Goal: Task Accomplishment & Management: Manage account settings

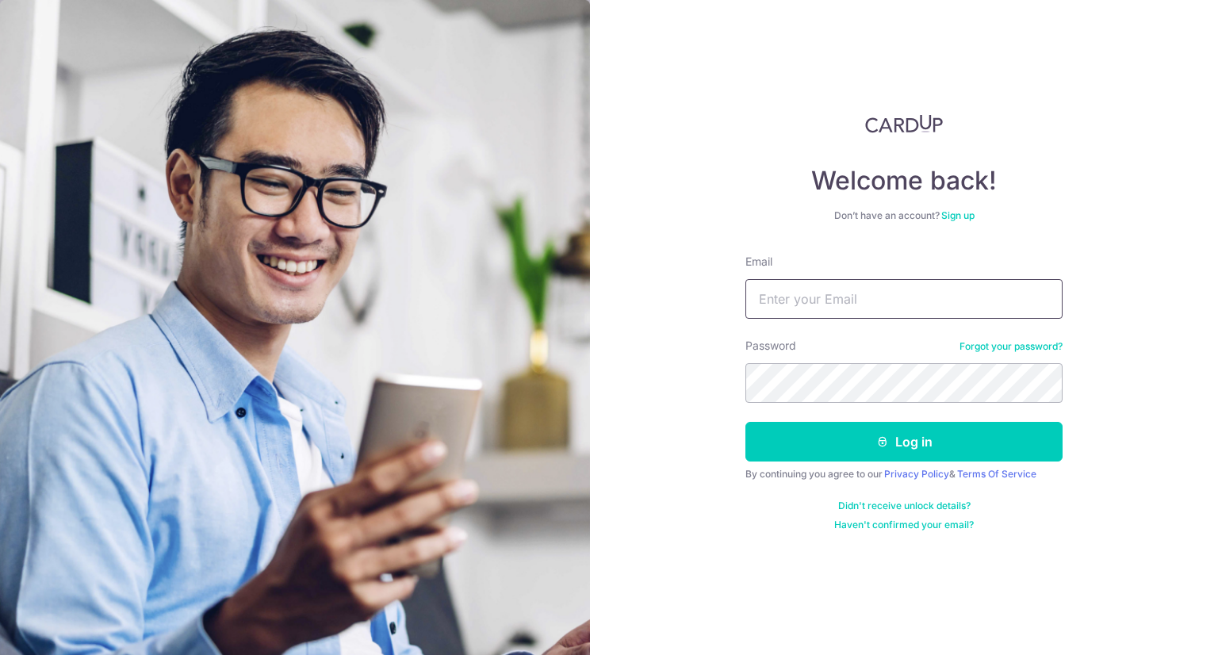
click at [935, 299] on input "Email" at bounding box center [903, 299] width 317 height 40
type input "[EMAIL_ADDRESS][DOMAIN_NAME]"
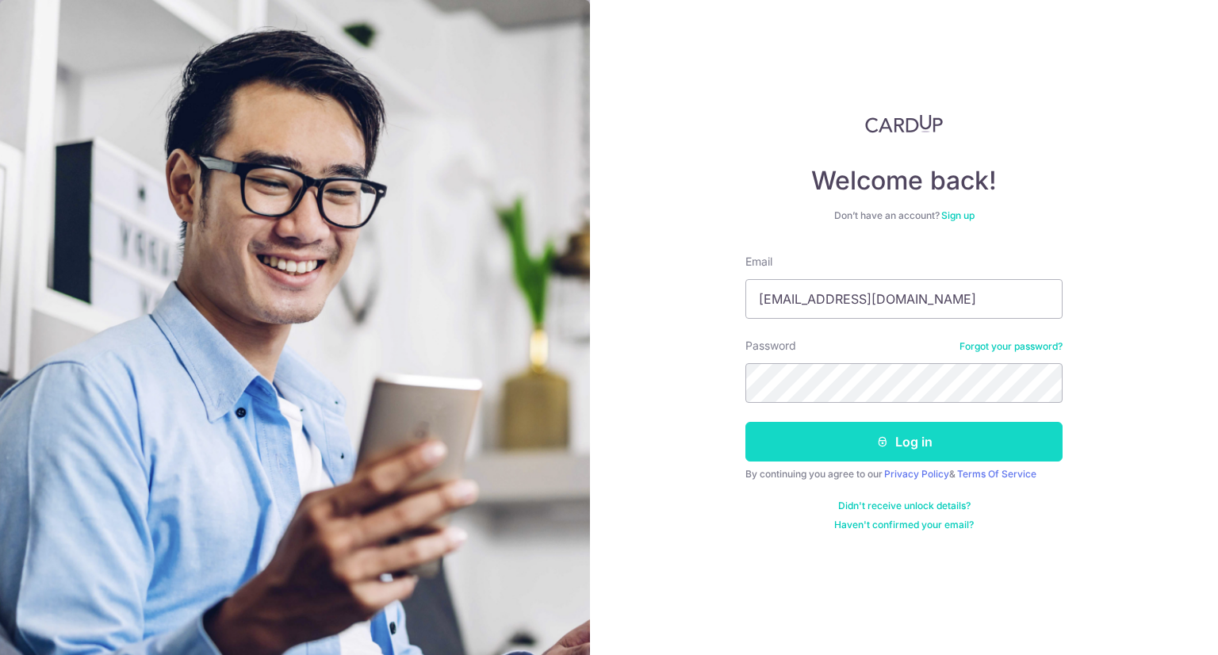
click at [904, 445] on button "Log in" at bounding box center [903, 442] width 317 height 40
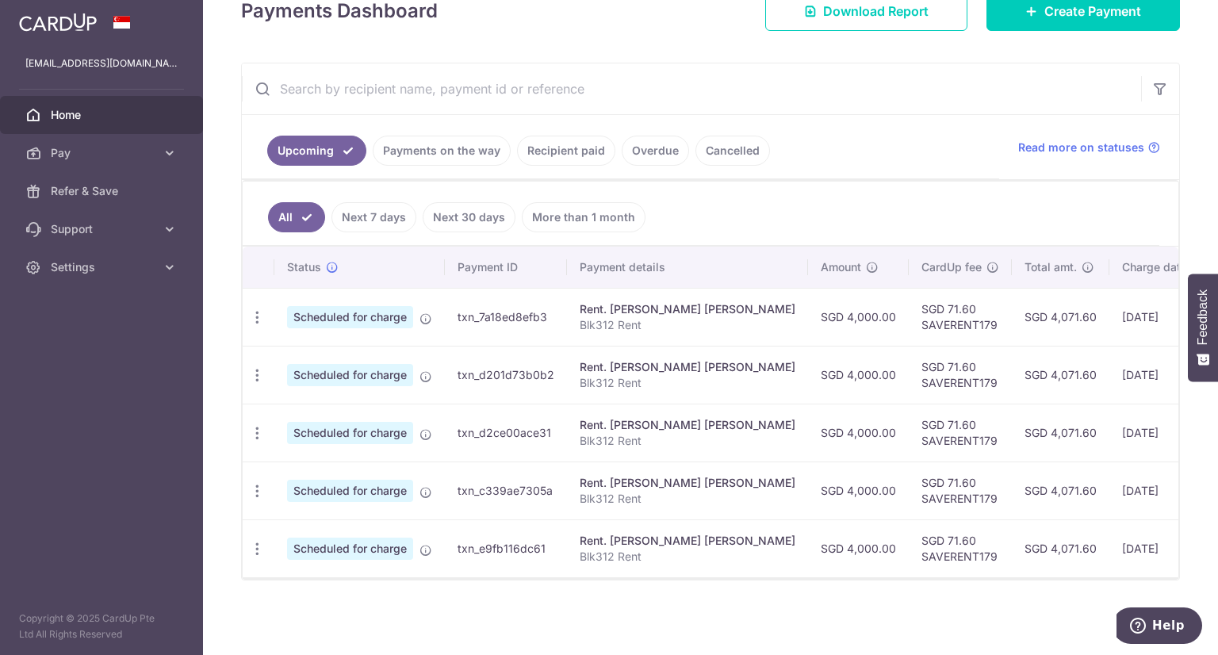
scroll to position [248, 0]
click at [566, 153] on link "Recipient paid" at bounding box center [566, 151] width 98 height 30
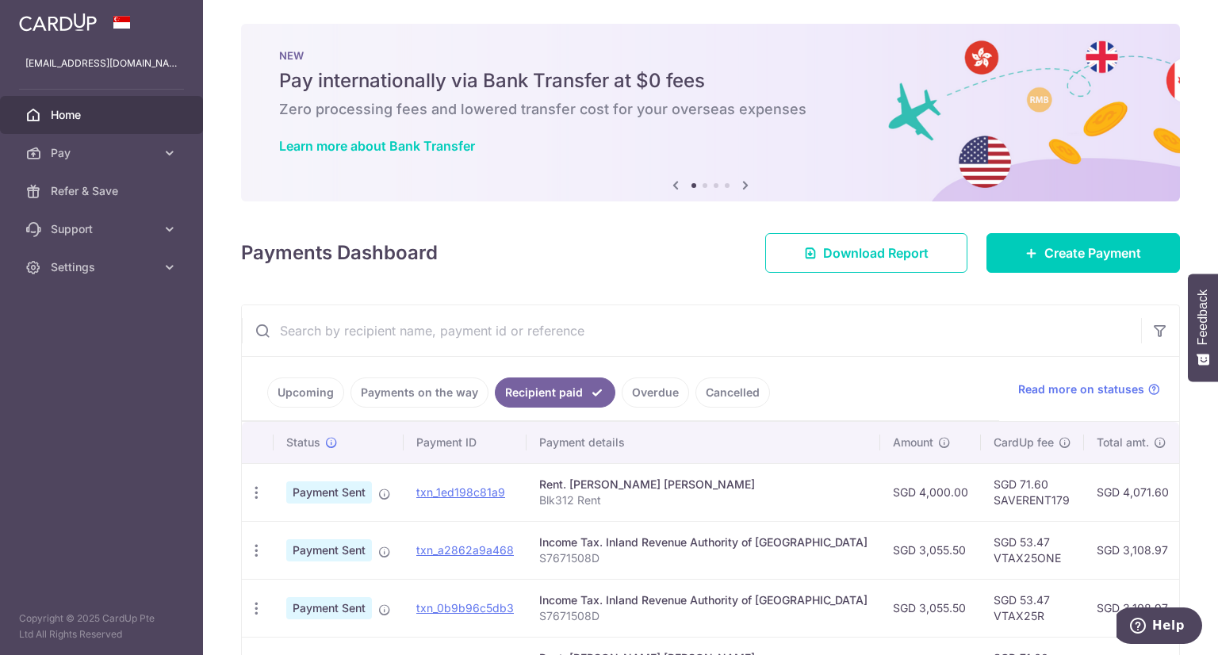
scroll to position [0, 0]
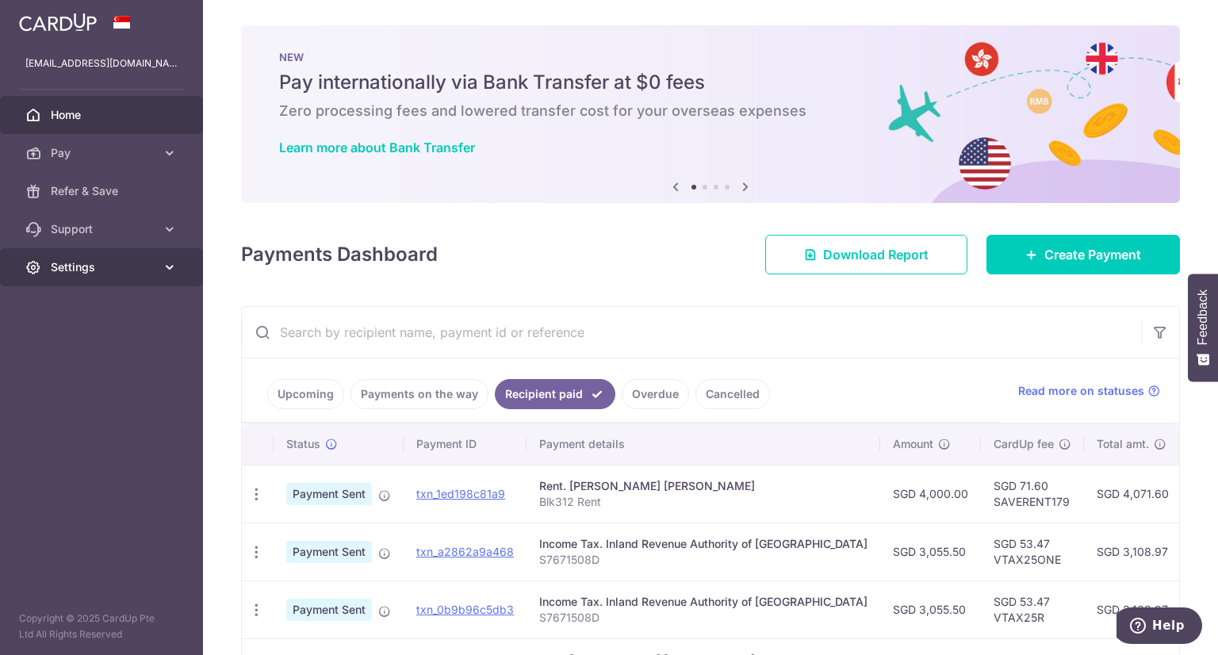
click at [155, 263] on link "Settings" at bounding box center [101, 267] width 203 height 38
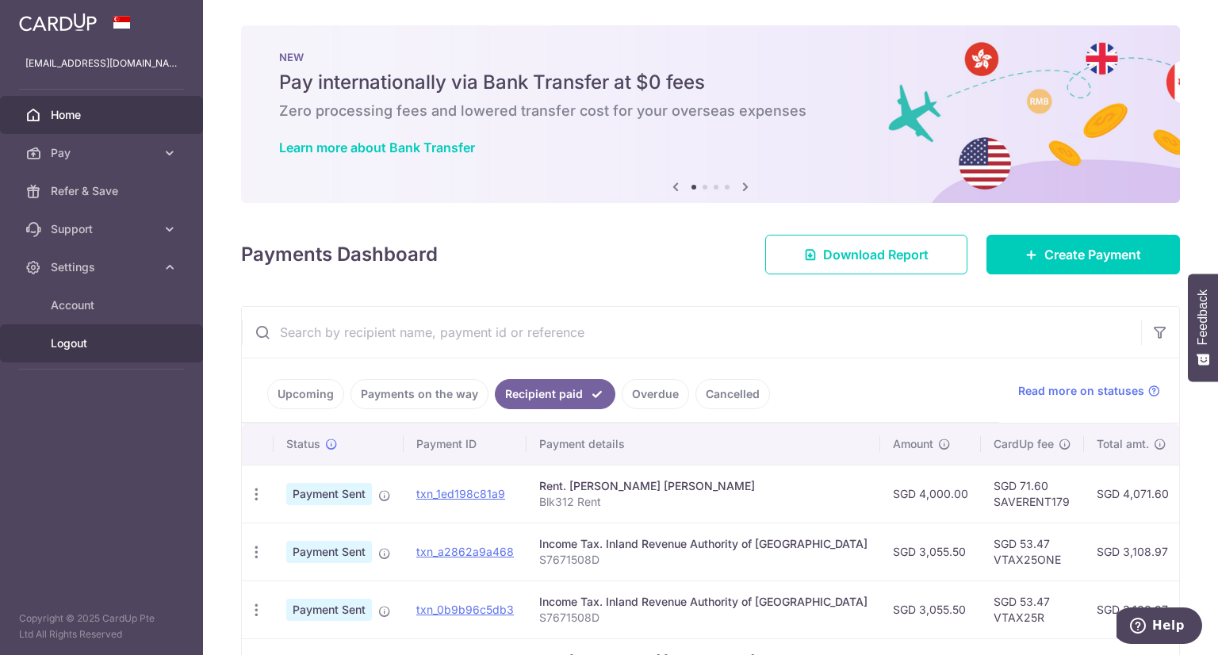
click at [79, 350] on span "Logout" at bounding box center [103, 343] width 105 height 16
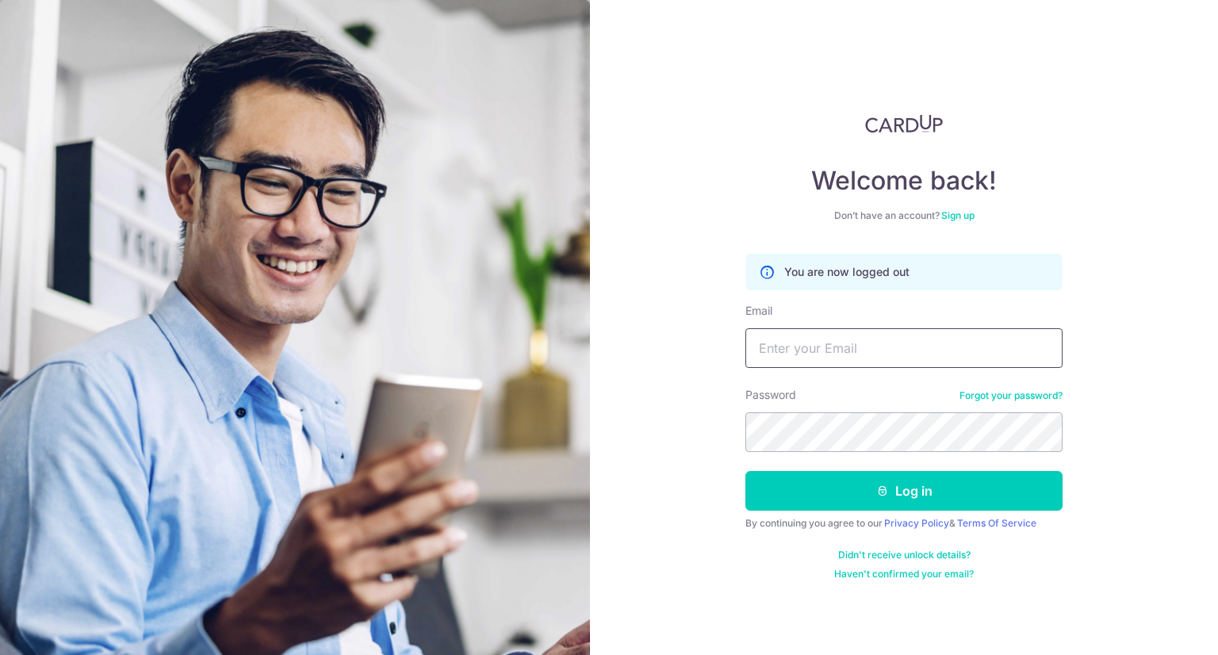
click at [836, 350] on input "Email" at bounding box center [903, 348] width 317 height 40
type input "[DOMAIN_NAME][EMAIL_ADDRESS][PERSON_NAME][DOMAIN_NAME]"
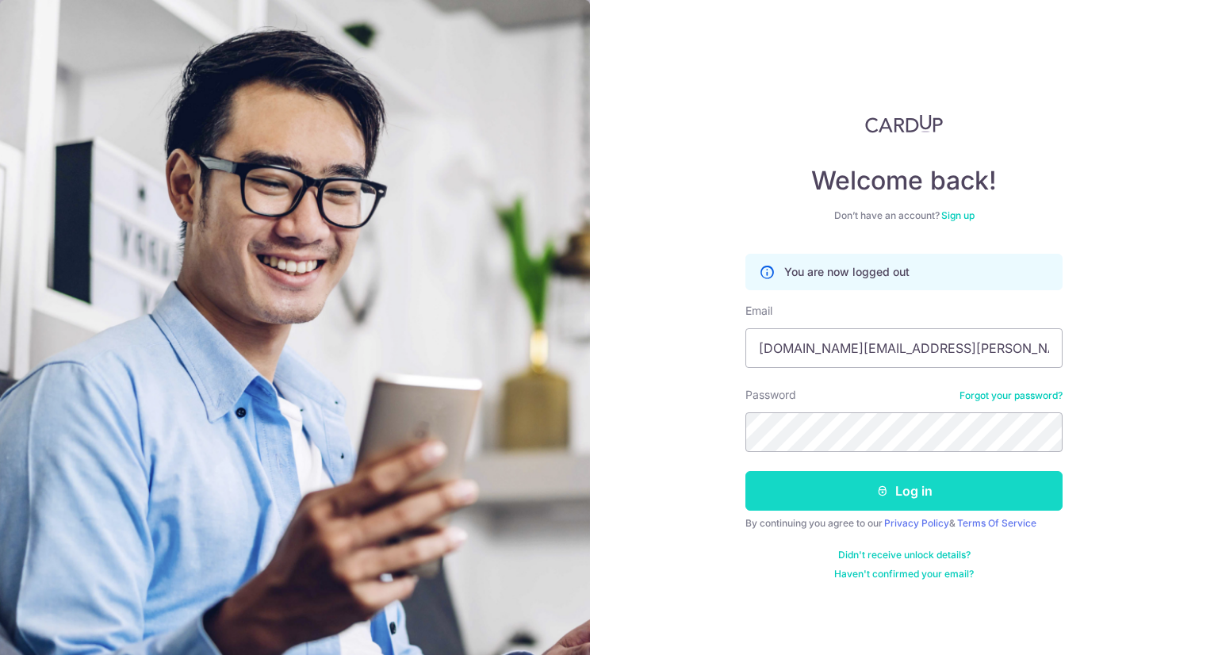
click at [900, 486] on button "Log in" at bounding box center [903, 491] width 317 height 40
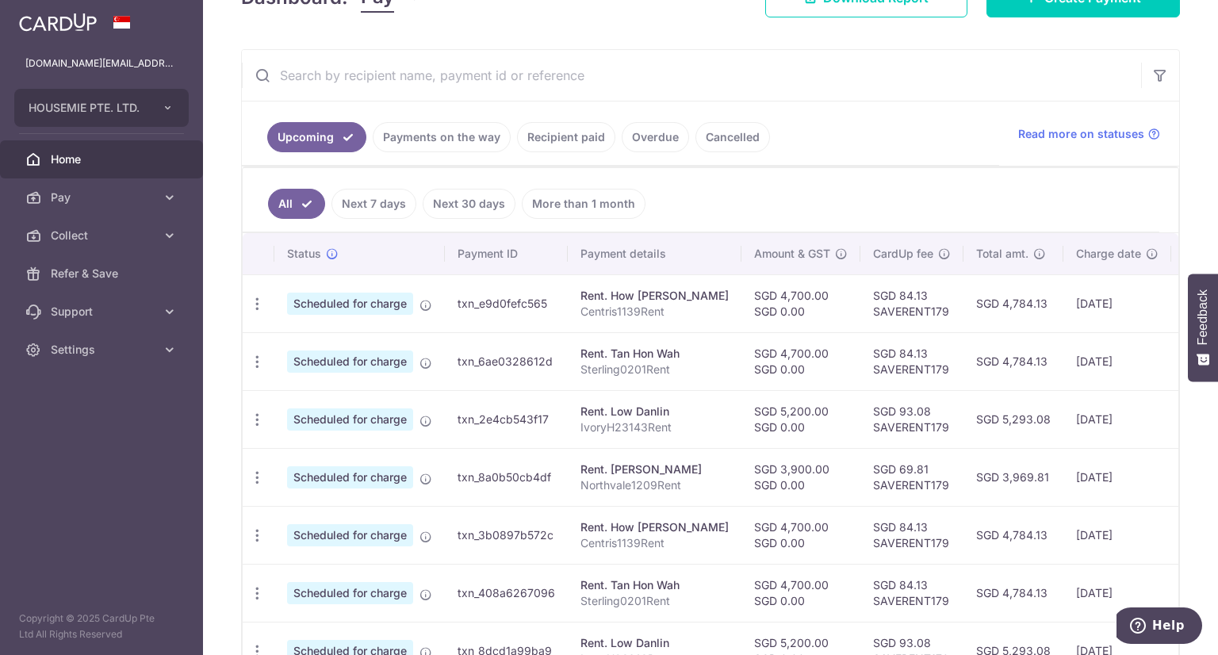
scroll to position [276, 0]
